Goal: Task Accomplishment & Management: Complete application form

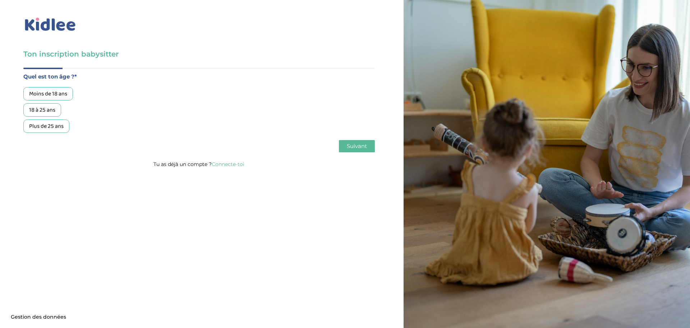
click at [52, 94] on div "Moins de 18 ans" at bounding box center [48, 93] width 50 height 13
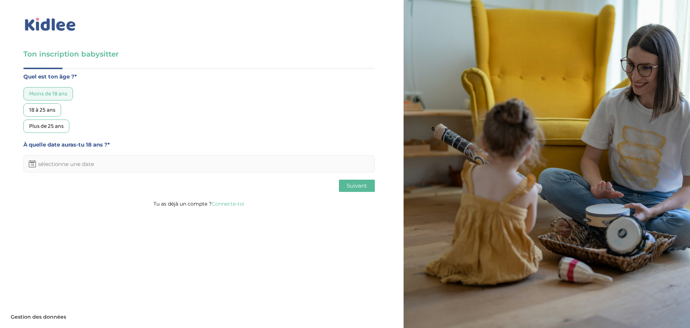
click at [119, 165] on input "text" at bounding box center [199, 163] width 352 height 17
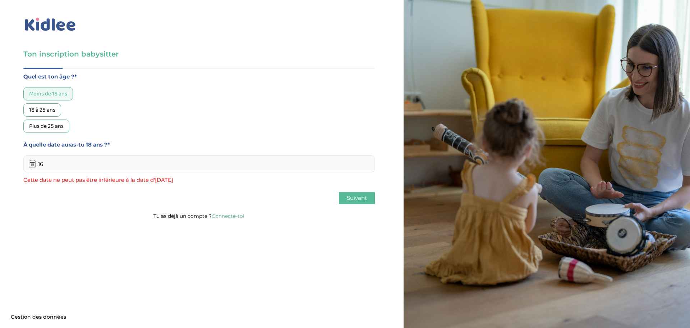
type input "1"
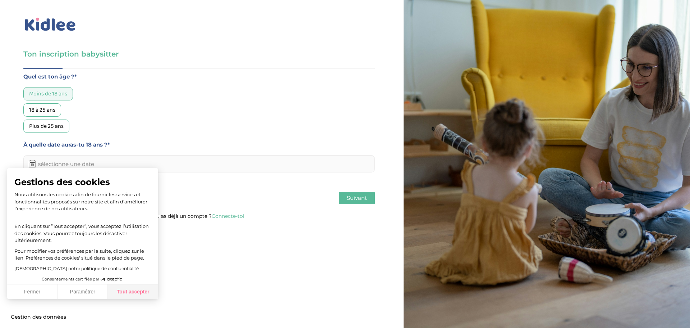
click at [146, 287] on button "Tout accepter" at bounding box center [133, 291] width 50 height 15
checkbox input "true"
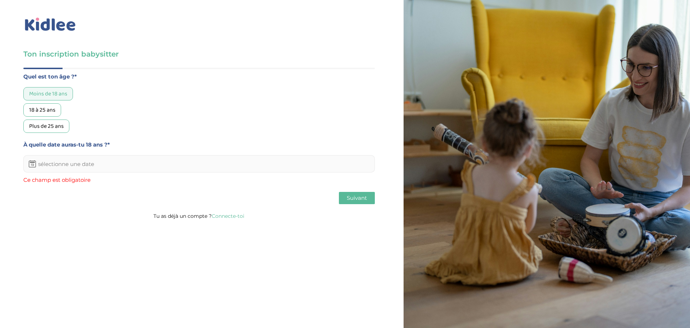
click at [118, 161] on input "text" at bounding box center [199, 163] width 352 height 17
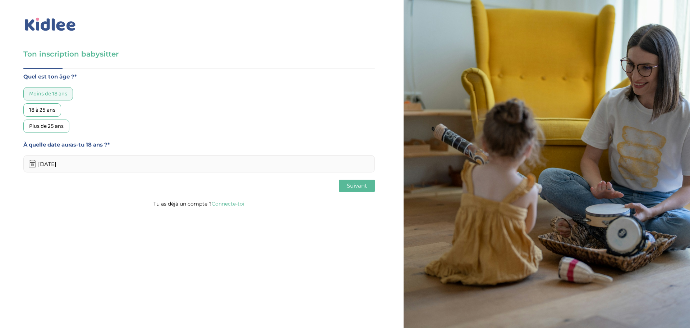
type input "06/05/2027"
click at [351, 186] on span "Suivant" at bounding box center [357, 185] width 20 height 7
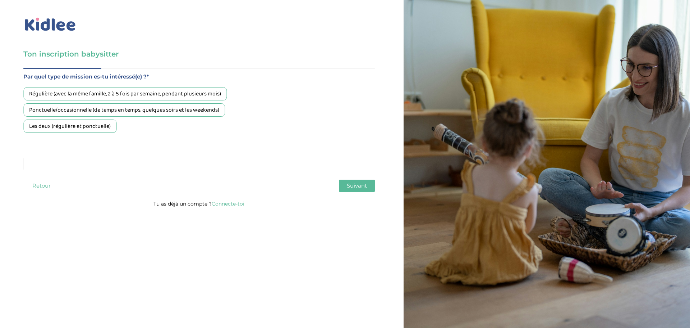
click at [200, 109] on div "Ponctuelle/occasionnelle (de temps en temps, quelques soirs et les weekends)" at bounding box center [124, 109] width 202 height 13
click at [365, 189] on span "Suivant" at bounding box center [357, 185] width 20 height 7
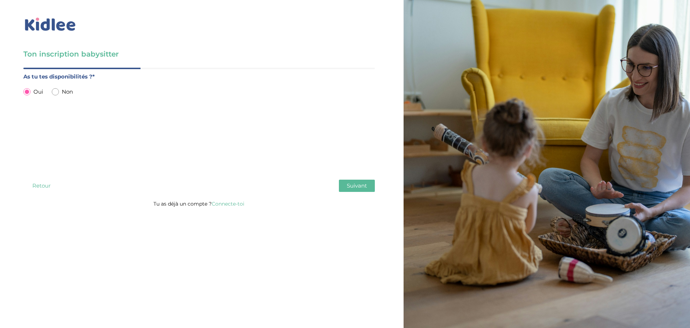
click at [355, 186] on span "Suivant" at bounding box center [357, 185] width 20 height 7
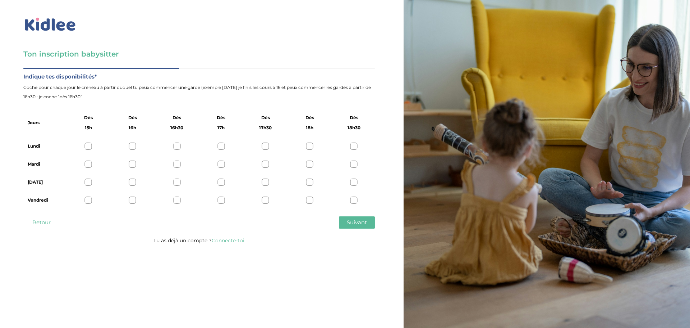
click at [305, 201] on div "Vendredi" at bounding box center [199, 200] width 352 height 18
click at [307, 200] on div at bounding box center [309, 199] width 7 height 7
click at [352, 199] on div at bounding box center [354, 199] width 7 height 7
click at [309, 199] on div at bounding box center [309, 199] width 7 height 7
click at [310, 181] on div at bounding box center [309, 181] width 7 height 7
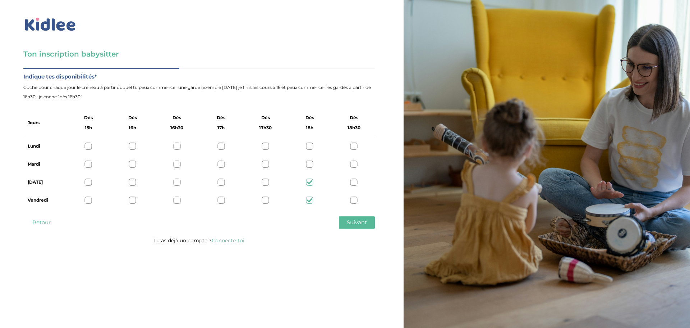
click at [310, 183] on icon at bounding box center [309, 181] width 5 height 5
click at [307, 181] on div at bounding box center [309, 181] width 7 height 7
click at [311, 163] on div at bounding box center [309, 163] width 7 height 7
click at [307, 166] on icon at bounding box center [309, 163] width 5 height 5
click at [310, 182] on icon at bounding box center [309, 181] width 5 height 5
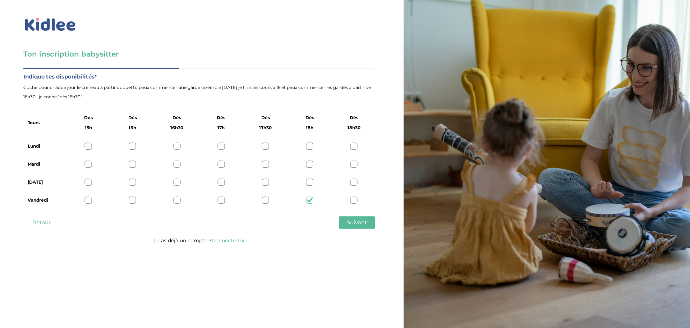
click at [311, 199] on icon at bounding box center [309, 199] width 5 height 5
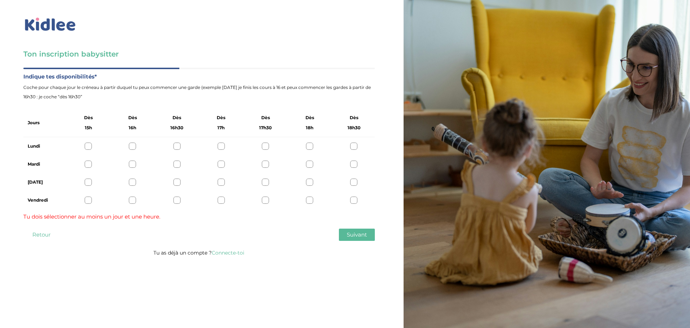
click at [311, 147] on div at bounding box center [309, 145] width 7 height 7
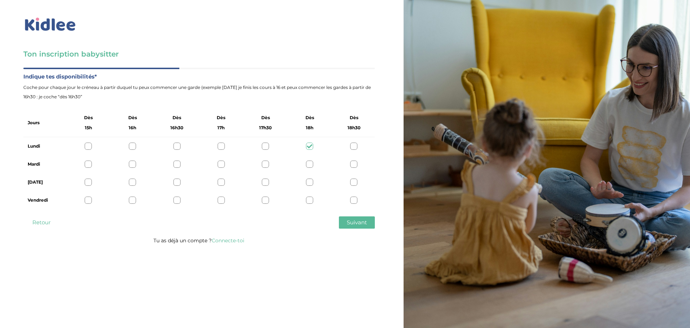
click at [309, 161] on div at bounding box center [309, 163] width 7 height 7
click at [353, 222] on span "Suivant" at bounding box center [357, 222] width 20 height 7
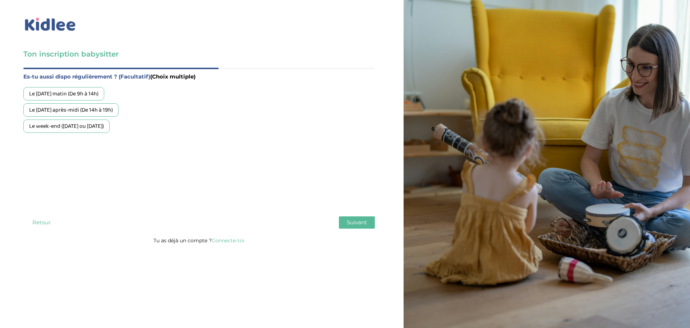
click at [85, 128] on div "Le week-end (samedi ou dimanche)" at bounding box center [66, 125] width 86 height 13
click at [98, 114] on div "Le mercredi après-midi (De 14h à 19h)" at bounding box center [70, 109] width 95 height 13
click at [57, 107] on div "Le mercredi après-midi (De 14h à 19h)" at bounding box center [70, 109] width 95 height 13
click at [357, 222] on span "Suivant" at bounding box center [357, 222] width 20 height 7
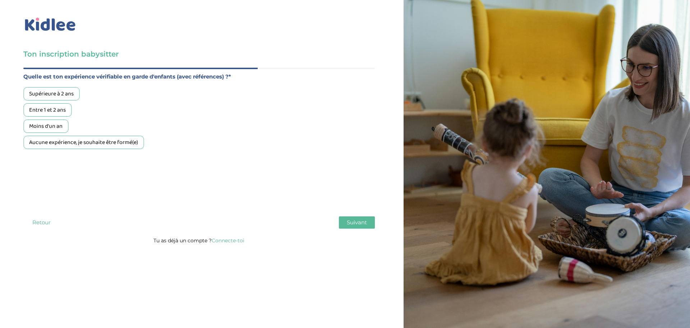
click at [95, 145] on div "Aucune expérience, je souhaite être formé(e)" at bounding box center [83, 142] width 120 height 13
click at [110, 143] on div "Aucune expérience, je souhaite être formé(e)" at bounding box center [83, 142] width 120 height 13
click at [47, 124] on div "Moins d'un an" at bounding box center [45, 125] width 45 height 13
click at [360, 219] on span "Suivant" at bounding box center [357, 222] width 20 height 7
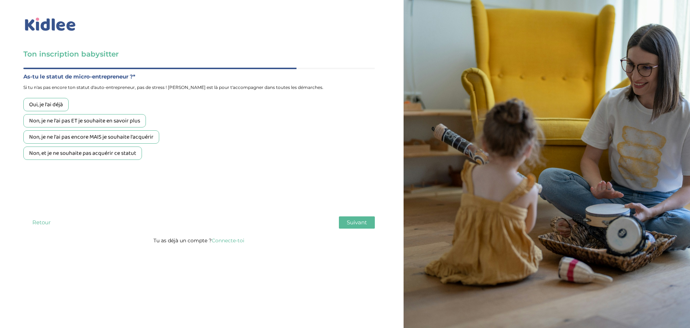
click at [87, 154] on div "Non, et je ne souhaite pas acquérir ce statut" at bounding box center [82, 152] width 119 height 13
drag, startPoint x: 24, startPoint y: 76, endPoint x: 154, endPoint y: 78, distance: 130.5
click at [155, 78] on label "As-tu le statut de micro-entrepreneur ?*" at bounding box center [199, 76] width 352 height 9
click at [150, 107] on div "Oui, je l'ai déjà Non, je ne l'ai pas ET je souhaite en savoir plus Non, je ne …" at bounding box center [199, 129] width 352 height 62
click at [361, 218] on button "Suivant" at bounding box center [357, 222] width 36 height 12
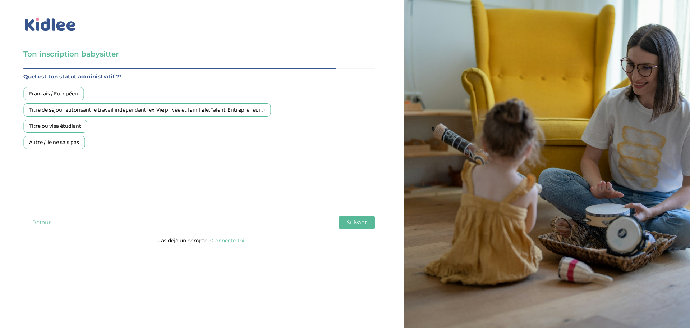
click at [52, 93] on div "Français / Européen" at bounding box center [53, 93] width 60 height 13
click at [359, 221] on span "Suivant" at bounding box center [357, 222] width 20 height 7
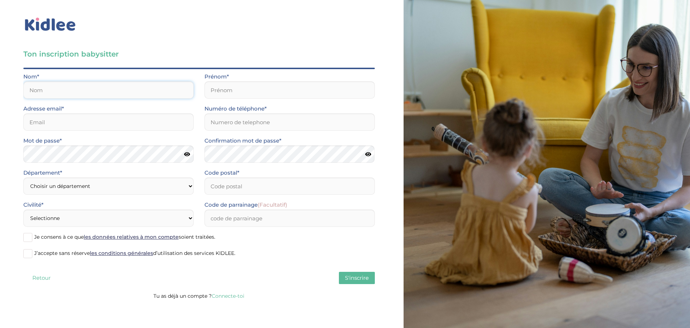
click at [62, 88] on input "text" at bounding box center [108, 89] width 170 height 17
type input "ruiz"
type input "lilou"
type input "lilou.ruiz13@gmail.com"
type input "0766215923"
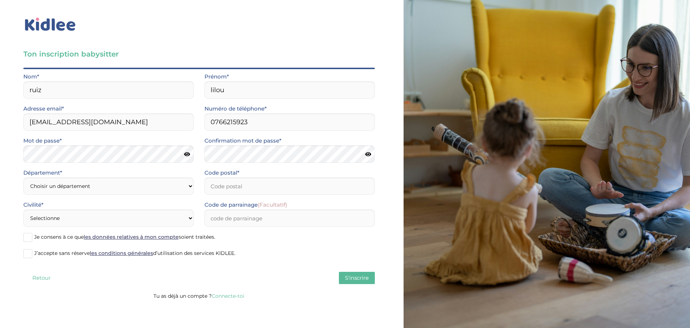
click at [186, 152] on icon at bounding box center [187, 153] width 6 height 5
click at [365, 154] on icon at bounding box center [368, 153] width 6 height 5
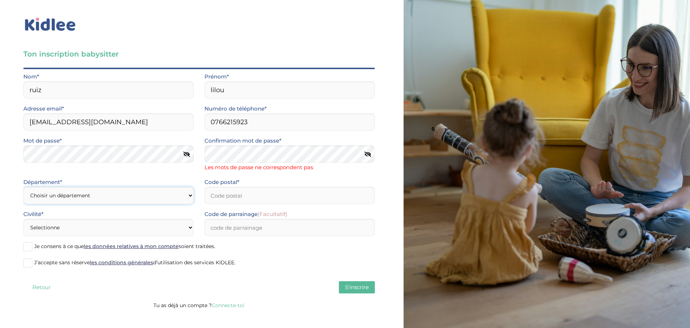
click at [145, 194] on select "Choisir un département Paris (75) Hauts-de-Seine (92) Yvelines (78) Val-de-Marn…" at bounding box center [108, 195] width 170 height 17
click at [120, 196] on div "Département* Choisir un département Paris (75) Hauts-de-Seine (92) Yvelines (78…" at bounding box center [108, 193] width 181 height 32
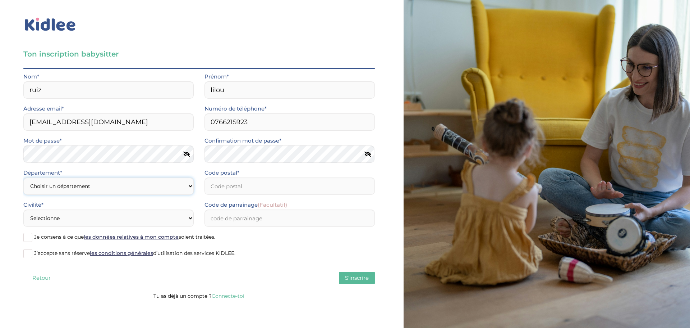
click at [95, 186] on select "Choisir un département Paris (75) Hauts-de-Seine (92) Yvelines (78) Val-de-Marn…" at bounding box center [108, 185] width 170 height 17
select select "0"
click at [23, 177] on select "Choisir un département Paris (75) Hauts-de-Seine (92) Yvelines (78) Val-de-Marn…" at bounding box center [108, 185] width 170 height 17
click at [178, 186] on select "Choisir un département Paris (75) Hauts-de-Seine (92) Yvelines (78) Val-de-Marn…" at bounding box center [108, 185] width 170 height 17
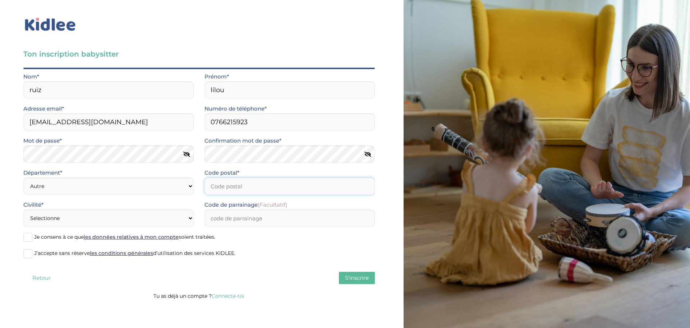
click at [269, 188] on input "Code postal*" at bounding box center [290, 185] width 170 height 17
type input "13130"
click at [156, 192] on select "Choisir un département Paris (75) Hauts-de-Seine (92) Yvelines (78) Val-de-Marn…" at bounding box center [108, 185] width 170 height 17
click at [246, 205] on label "Code de parrainage (Facultatif)" at bounding box center [246, 204] width 83 height 9
click at [246, 209] on input "Code de parrainage (Facultatif)" at bounding box center [290, 217] width 170 height 17
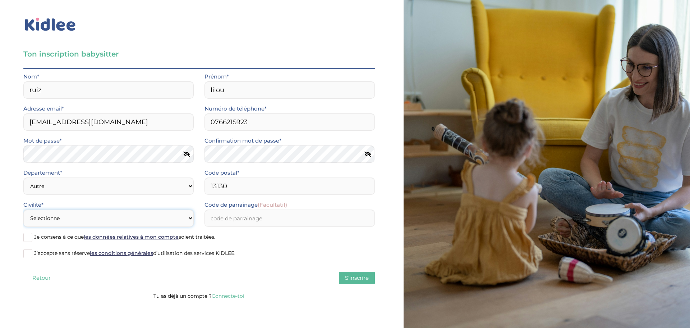
click at [125, 223] on select "Selectionne Mr Mme" at bounding box center [108, 217] width 170 height 17
select select "1"
click at [23, 209] on select "Selectionne Mr Mme" at bounding box center [108, 217] width 170 height 17
click at [269, 216] on input "Code de parrainage (Facultatif)" at bounding box center [290, 217] width 170 height 17
click at [52, 234] on span "Je consens à ce que les données relatives à mon compte soient traitées." at bounding box center [124, 236] width 181 height 6
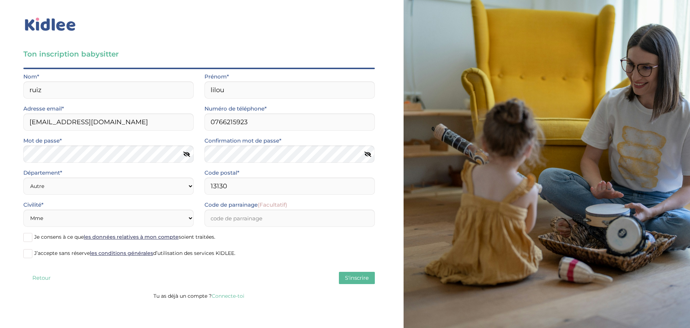
click at [0, 0] on input "Je consens à ce que les données relatives à mon compte soient traitées." at bounding box center [0, 0] width 0 height 0
click at [50, 252] on span "J’accepte sans réserve les conditions générales d’utilisation des services KIDL…" at bounding box center [134, 253] width 201 height 6
click at [0, 0] on input "J’accepte sans réserve les conditions générales d’utilisation des services KIDL…" at bounding box center [0, 0] width 0 height 0
click at [350, 276] on span "S'inscrire" at bounding box center [357, 277] width 24 height 7
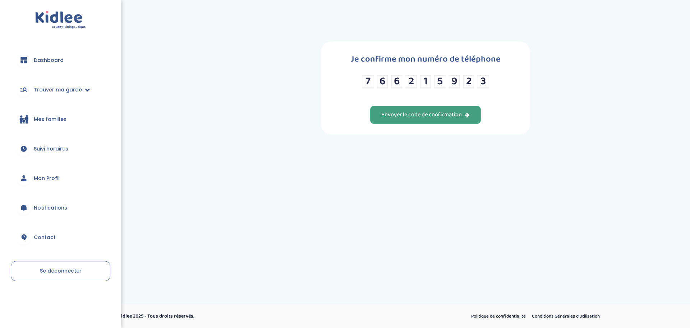
click at [441, 113] on div "Envoyer le code de confirmation" at bounding box center [425, 115] width 88 height 8
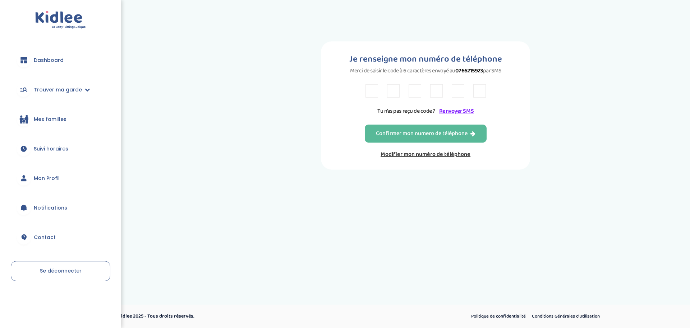
click at [372, 92] on input "text" at bounding box center [372, 90] width 13 height 13
type input "b"
type input "5"
type input "m"
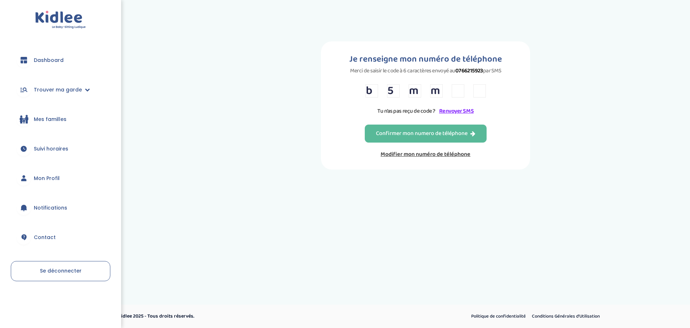
type input "p"
type input "v"
click at [431, 129] on div "Confirmer mon numero de téléphone" at bounding box center [426, 133] width 100 height 8
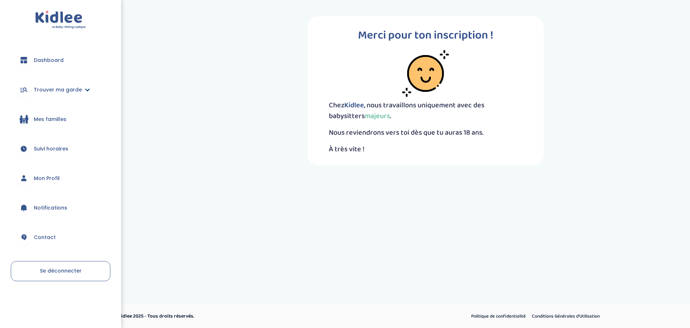
click at [68, 88] on span "Trouver ma garde" at bounding box center [58, 90] width 48 height 8
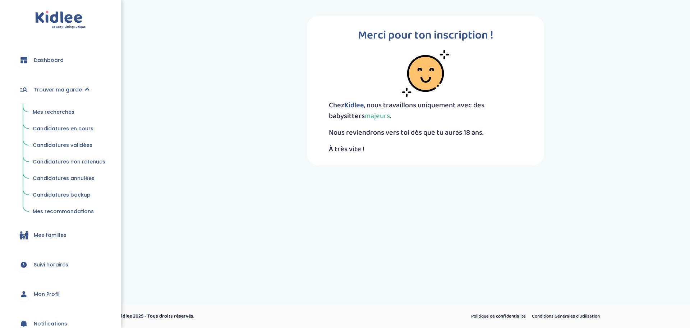
click at [65, 112] on span "Mes recherches" at bounding box center [54, 111] width 42 height 7
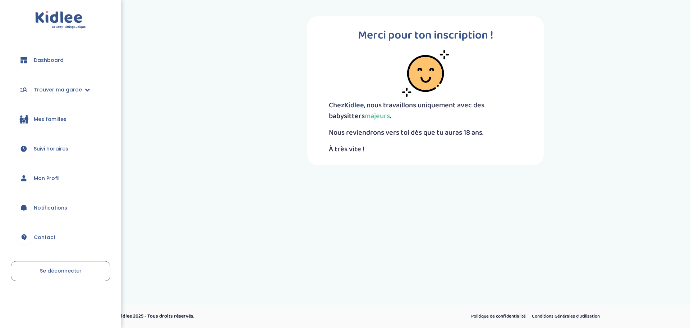
click at [54, 60] on span "Dashboard" at bounding box center [49, 60] width 30 height 8
